Goal: Task Accomplishment & Management: Manage account settings

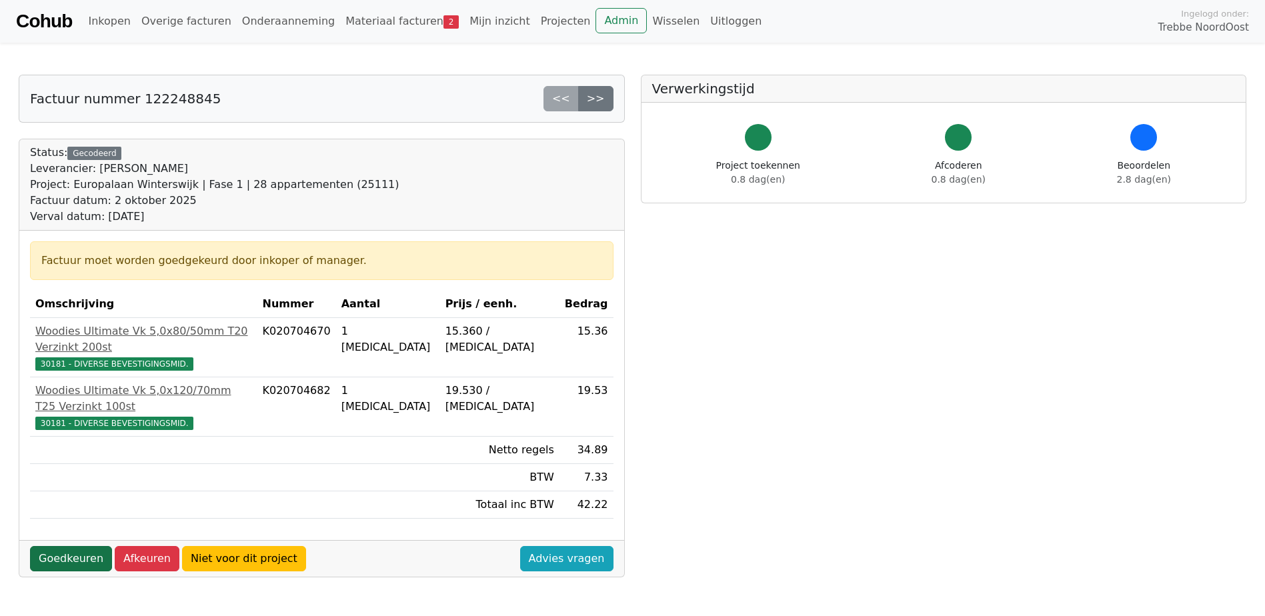
click at [91, 546] on link "Goedkeuren" at bounding box center [71, 558] width 82 height 25
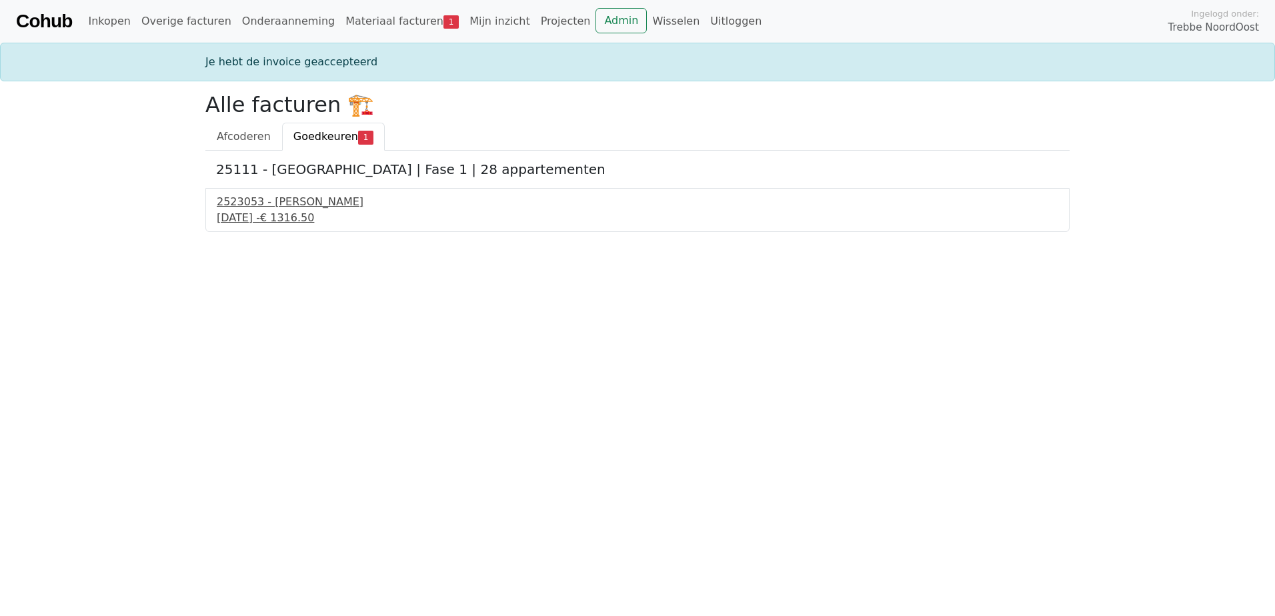
click at [285, 218] on div "3 oktober 2025 - € 1316.50" at bounding box center [637, 218] width 841 height 16
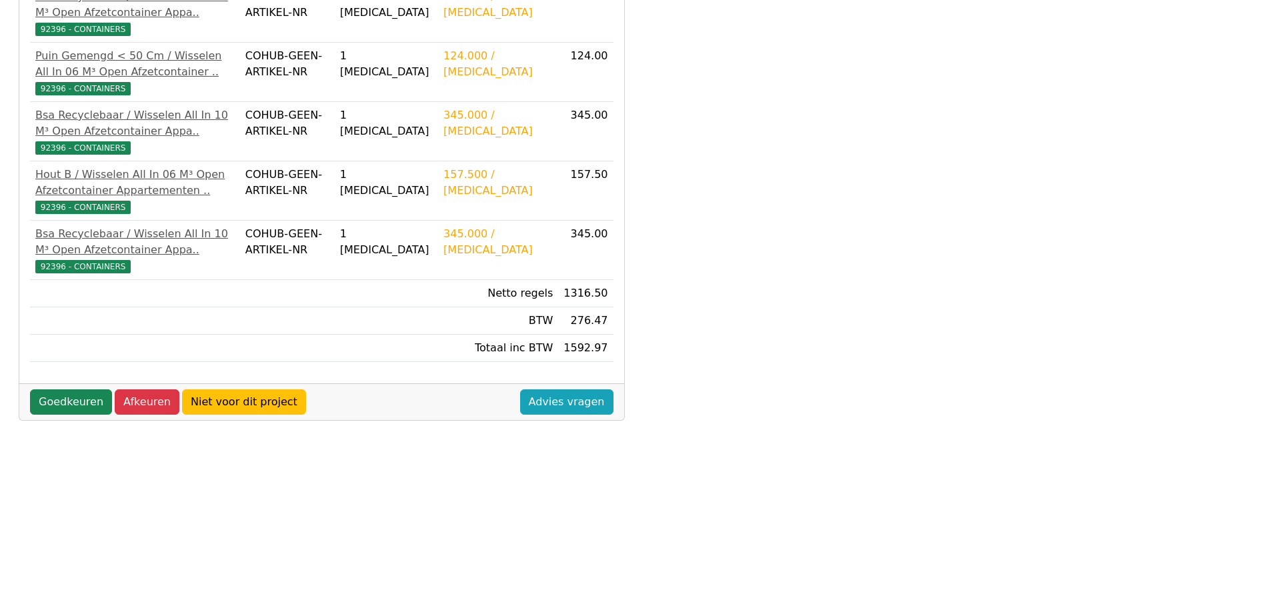
scroll to position [373, 0]
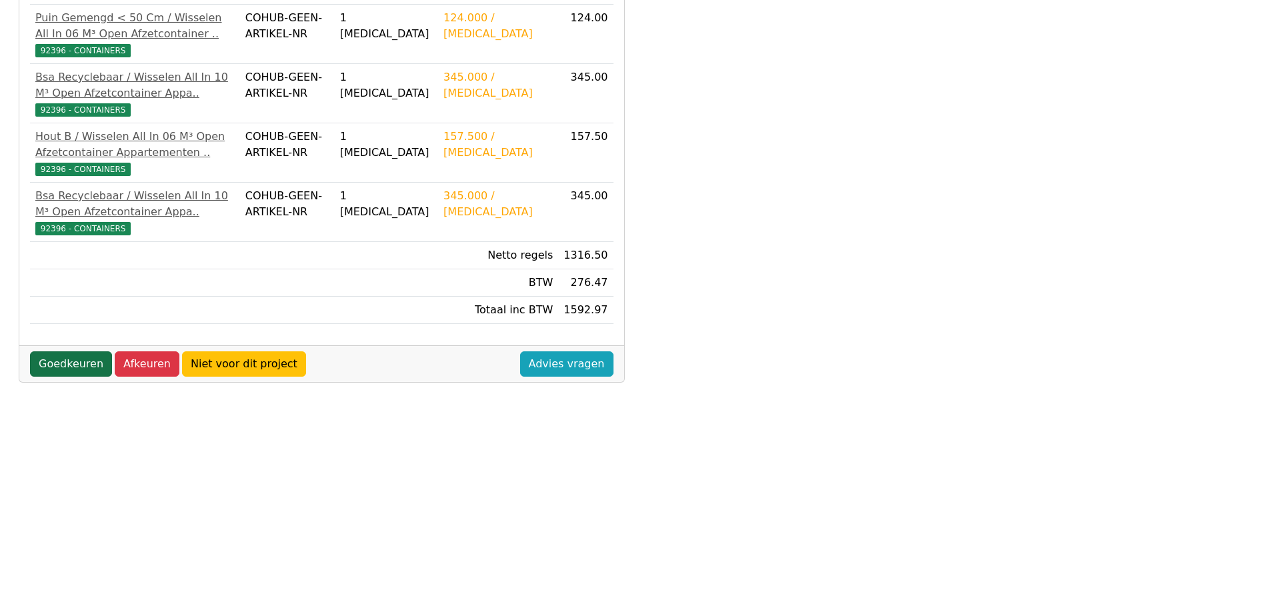
click at [49, 377] on link "Goedkeuren" at bounding box center [71, 363] width 82 height 25
